Goal: Task Accomplishment & Management: Complete application form

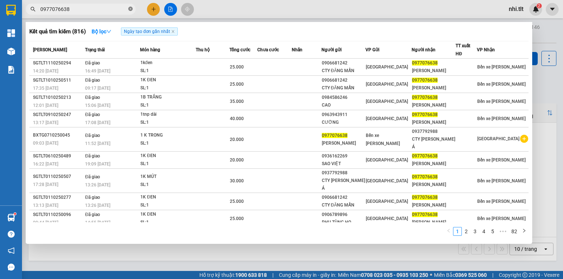
click at [130, 9] on icon "close-circle" at bounding box center [130, 9] width 4 height 4
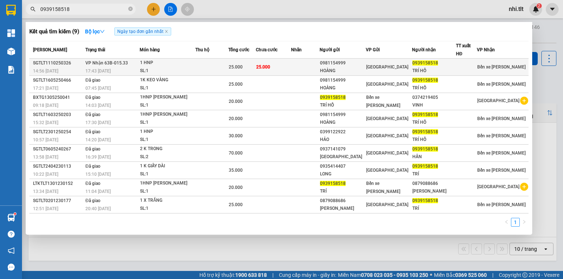
type input "0939158518"
click at [255, 67] on div "25.000" at bounding box center [242, 67] width 27 height 8
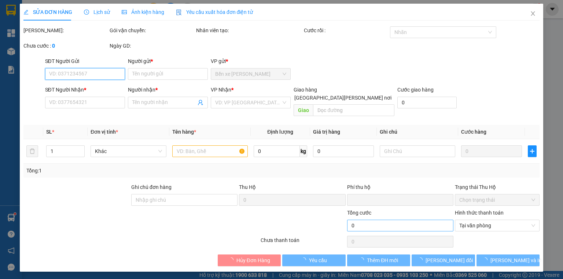
type input "0981154999"
type input "HOÀNG"
type input "0939158518"
type input "TRÍ HỒ"
type input "0"
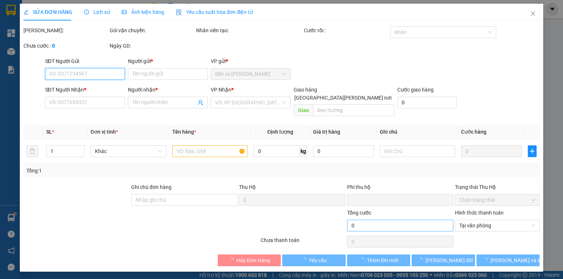
type input "25.000"
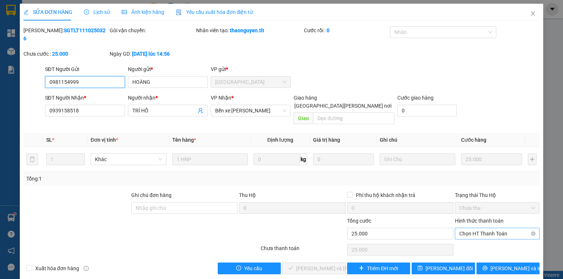
click at [491, 228] on span "Chọn HT Thanh Toán" at bounding box center [497, 233] width 76 height 11
drag, startPoint x: 486, startPoint y: 233, endPoint x: 449, endPoint y: 230, distance: 37.1
click at [485, 233] on div "Tại văn phòng" at bounding box center [497, 232] width 76 height 8
type input "0"
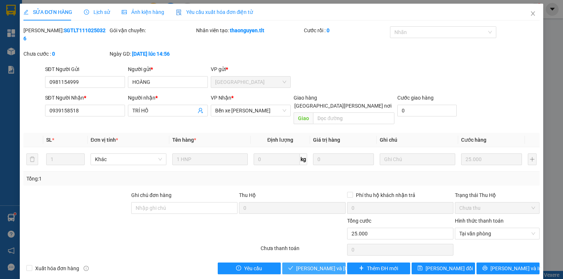
click at [325, 264] on span "[PERSON_NAME] và [PERSON_NAME] hàng" at bounding box center [345, 268] width 99 height 8
